Goal: Information Seeking & Learning: Check status

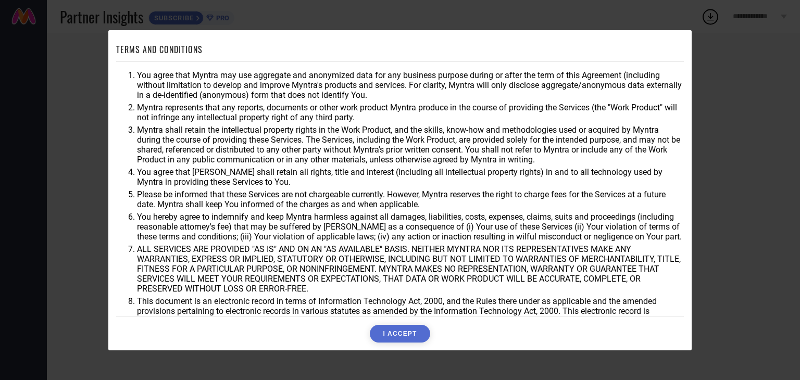
scroll to position [30, 0]
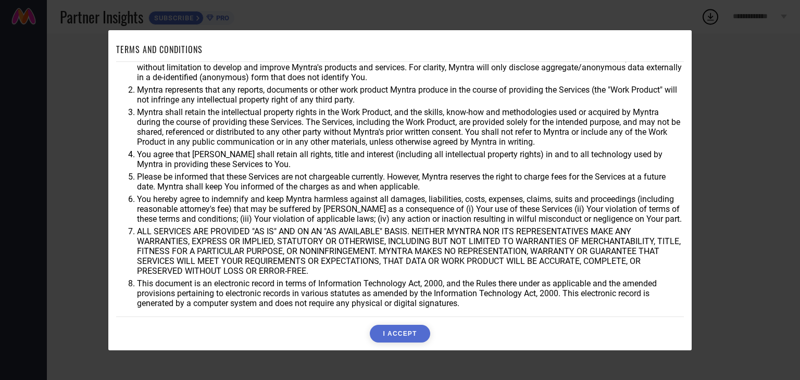
click at [394, 333] on button "I ACCEPT" at bounding box center [400, 334] width 60 height 18
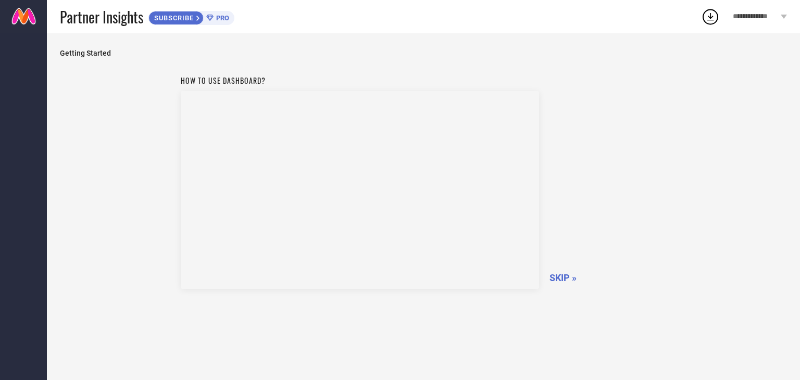
click at [558, 275] on span "SKIP »" at bounding box center [563, 277] width 27 height 11
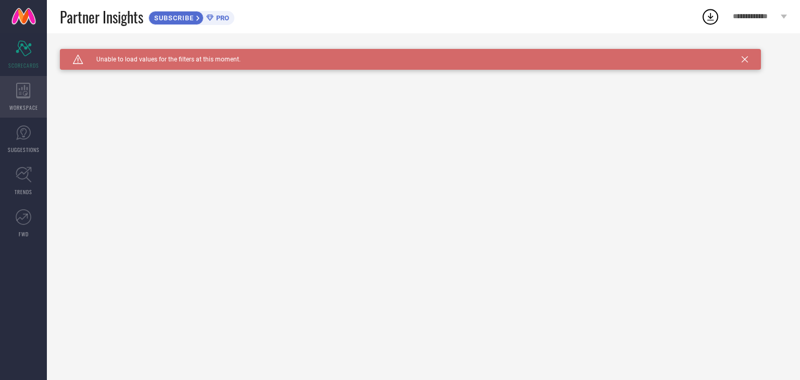
click at [36, 98] on div "WORKSPACE" at bounding box center [23, 97] width 47 height 42
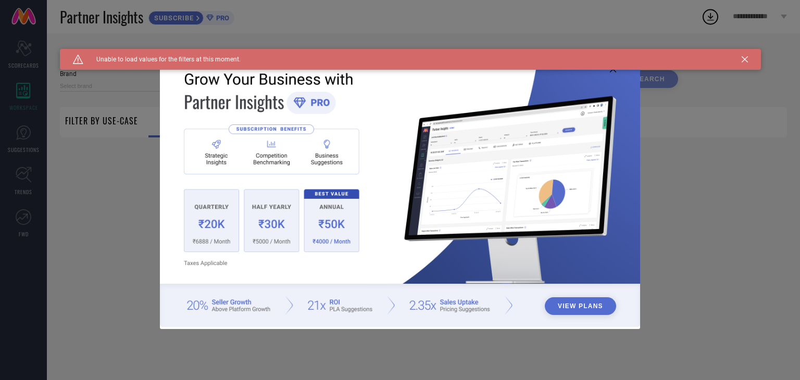
type input "1 STOP FASHION"
type input "All"
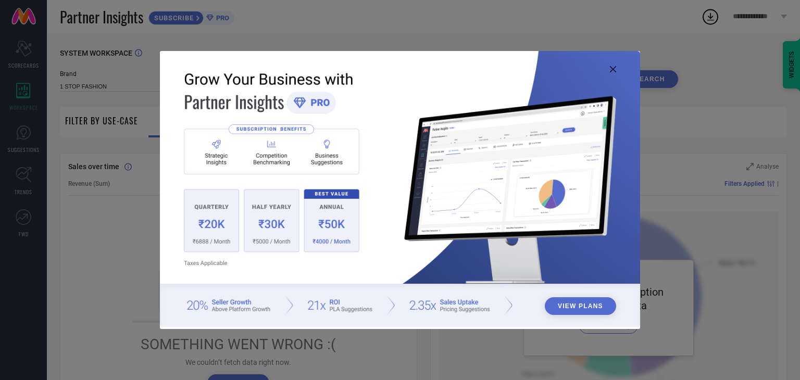
click at [611, 73] on img at bounding box center [400, 189] width 480 height 276
click at [613, 69] on icon at bounding box center [613, 69] width 6 height 6
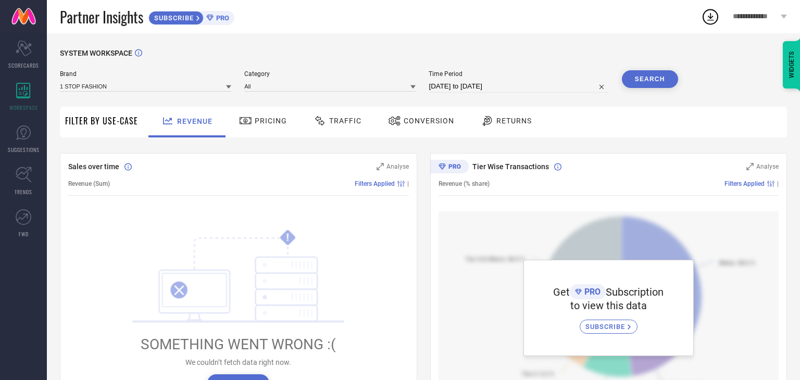
click at [273, 123] on span "Pricing" at bounding box center [271, 121] width 32 height 8
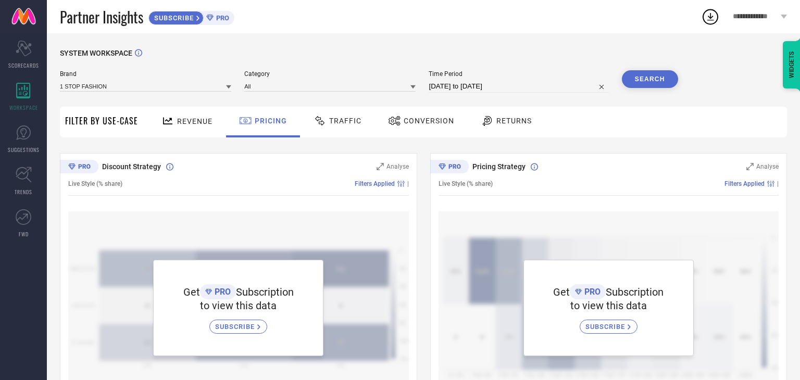
click at [341, 126] on div "Traffic" at bounding box center [337, 121] width 53 height 18
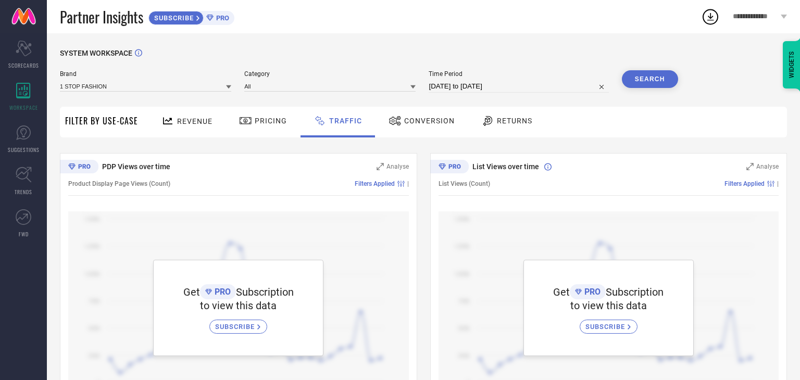
click at [210, 123] on span "Revenue" at bounding box center [194, 121] width 35 height 8
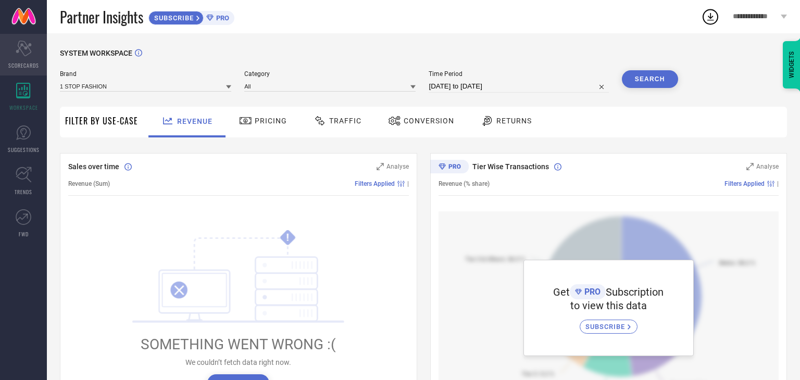
click at [22, 61] on span "SCORECARDS" at bounding box center [23, 65] width 31 height 8
